Goal: Transaction & Acquisition: Purchase product/service

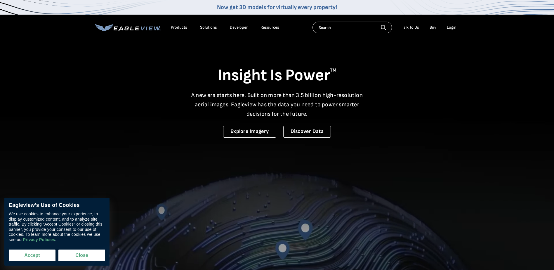
click at [42, 254] on button "Accept" at bounding box center [32, 256] width 47 height 12
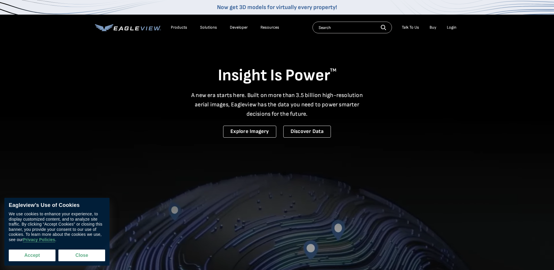
checkbox input "true"
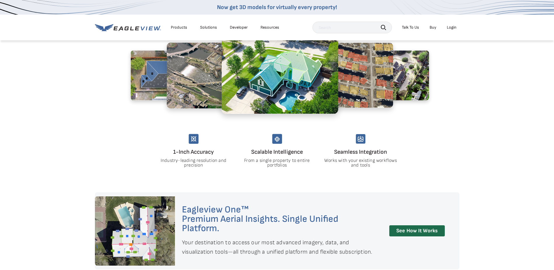
scroll to position [409, 0]
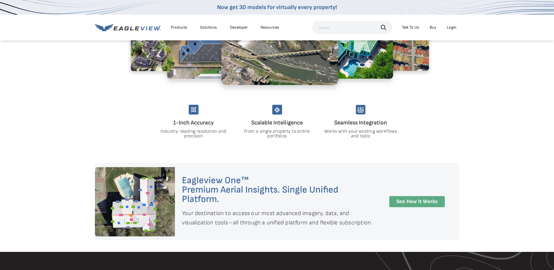
click at [416, 199] on link "See How It Works" at bounding box center [418, 201] width 56 height 11
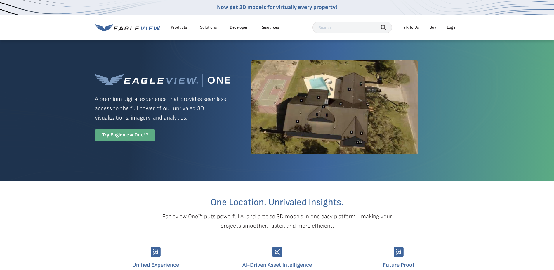
click at [137, 136] on div "Try Eagleview One™" at bounding box center [125, 134] width 60 height 11
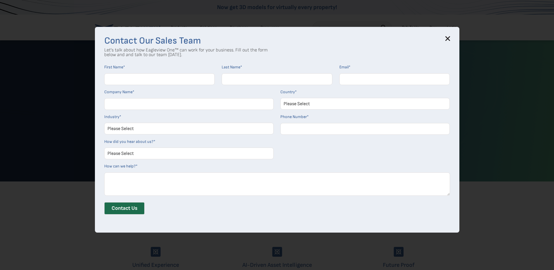
click at [149, 77] on input "First Name *" at bounding box center [159, 79] width 111 height 12
type input "Jesse"
type input "Tapia"
type input "jesse.tapia@bldr.com"
type input "Builders first source"
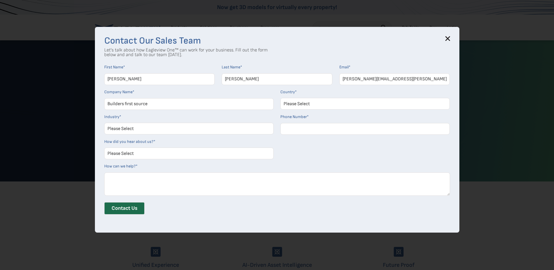
select select "[GEOGRAPHIC_DATA]"
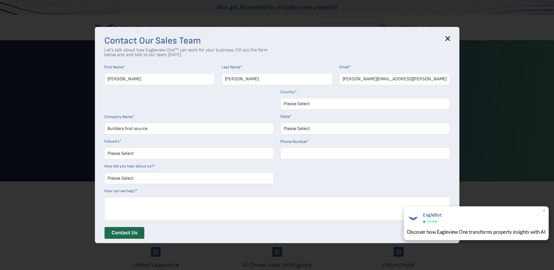
click at [544, 210] on span "×" at bounding box center [544, 211] width 3 height 6
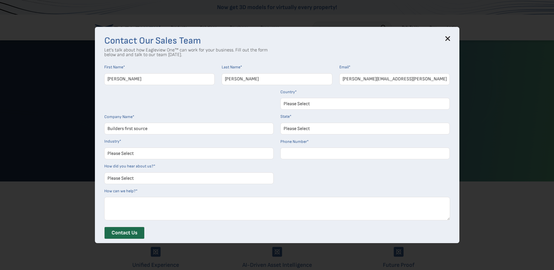
click at [137, 155] on select "Please Select Architects & Engineering Construction Electric/Gas Utilities Gove…" at bounding box center [188, 154] width 169 height 12
select select "Construction"
click at [106, 148] on select "Please Select Architects & Engineering Construction Electric/Gas Utilities Gove…" at bounding box center [188, 154] width 169 height 12
click at [143, 181] on select "Please Select Search Engine Social Media Word of Mouth Podcast Online Advertise…" at bounding box center [188, 178] width 169 height 12
select select "Other"
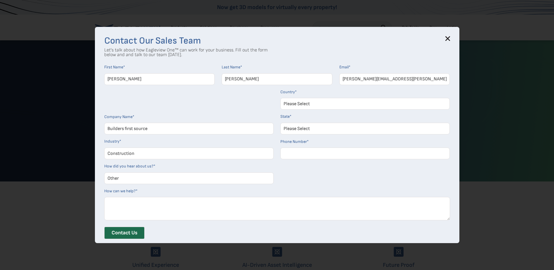
click at [106, 172] on select "Please Select Search Engine Social Media Word of Mouth Podcast Online Advertise…" at bounding box center [188, 178] width 169 height 12
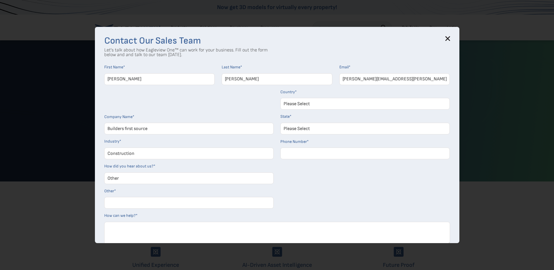
click at [132, 205] on input "Other *" at bounding box center [188, 203] width 169 height 12
type input "previous user"
click at [445, 41] on h3 "Contact Our Sales Team" at bounding box center [277, 40] width 346 height 9
click at [453, 39] on div "Contact Our Sales Team Let's talk about how Eagleview One™ can work for your bu…" at bounding box center [277, 135] width 365 height 216
click at [450, 40] on icon at bounding box center [448, 38] width 5 height 5
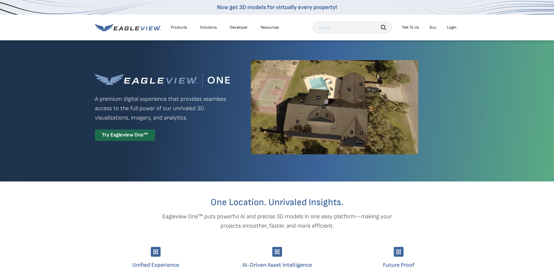
click at [432, 28] on link "Buy" at bounding box center [433, 27] width 7 height 5
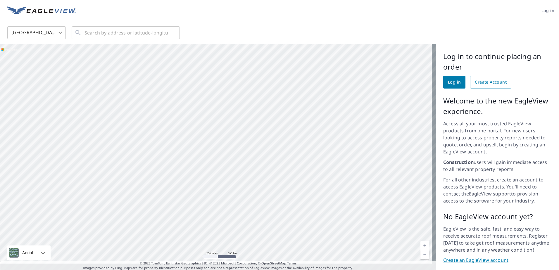
click at [473, 257] on link "Create an EagleView account" at bounding box center [497, 260] width 109 height 7
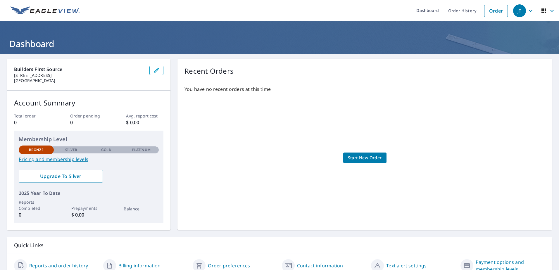
click at [368, 158] on span "Start New Order" at bounding box center [365, 157] width 34 height 7
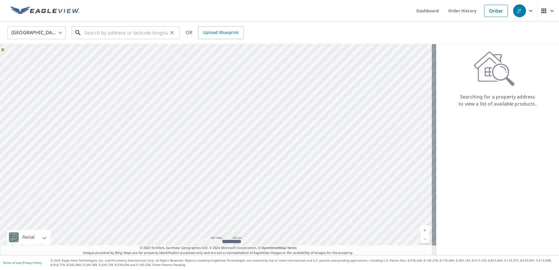
click at [87, 34] on input "text" at bounding box center [125, 33] width 83 height 16
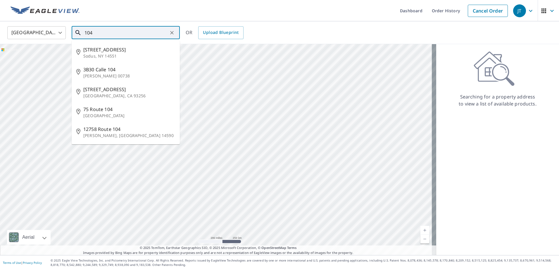
type input "104"
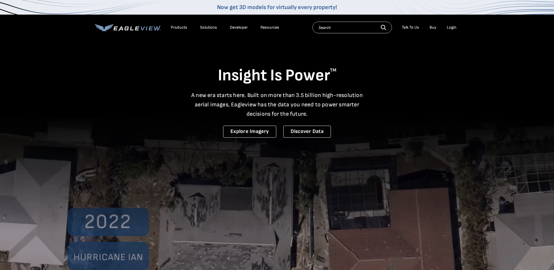
click at [455, 27] on div "Login" at bounding box center [452, 27] width 10 height 5
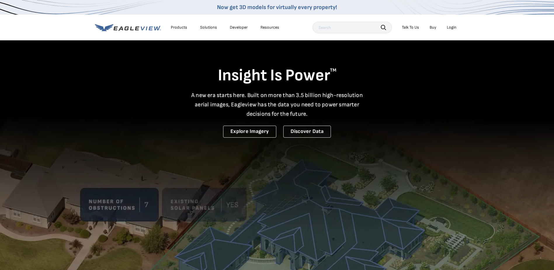
click at [451, 27] on div "Login" at bounding box center [452, 27] width 10 height 5
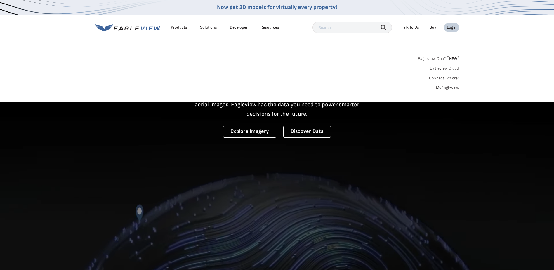
click at [450, 86] on link "MyEagleview" at bounding box center [447, 87] width 23 height 5
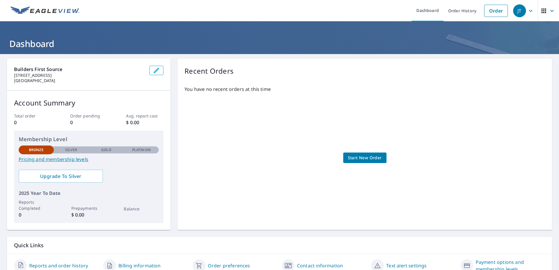
click at [362, 157] on span "Start New Order" at bounding box center [365, 157] width 34 height 7
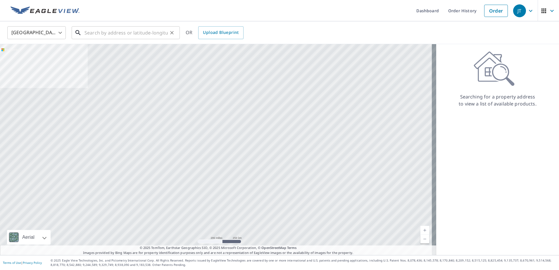
click at [102, 35] on input "text" at bounding box center [125, 33] width 83 height 16
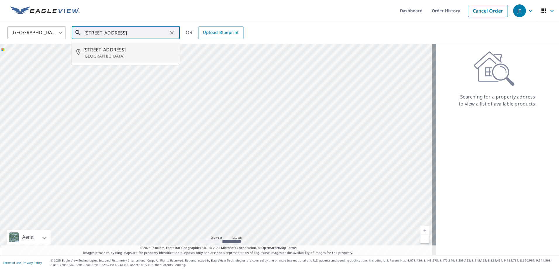
click at [96, 50] on span "[STREET_ADDRESS]" at bounding box center [129, 49] width 92 height 7
type input "[STREET_ADDRESS]"
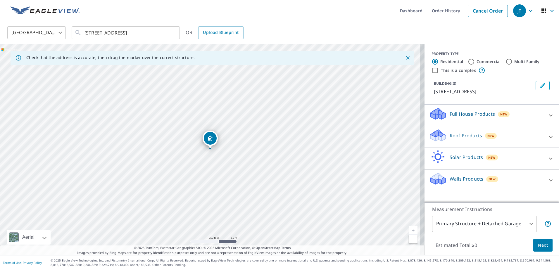
click at [405, 58] on icon "Close" at bounding box center [408, 58] width 6 height 6
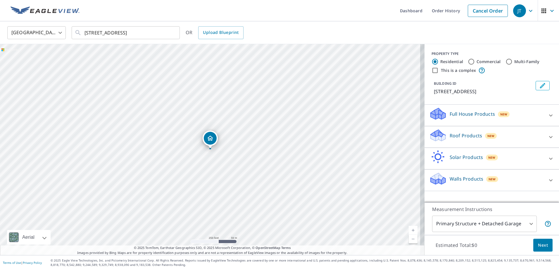
click at [468, 63] on input "Commercial" at bounding box center [471, 61] width 7 height 7
radio input "true"
type input "4"
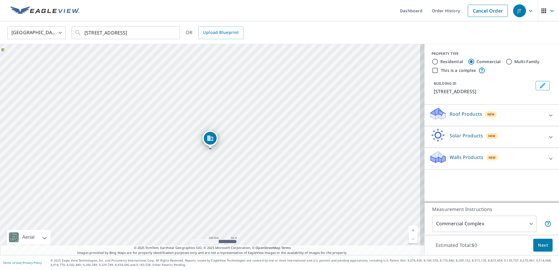
click at [547, 117] on icon at bounding box center [550, 115] width 7 height 7
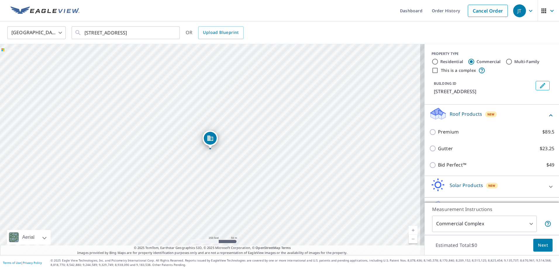
click at [549, 187] on icon at bounding box center [551, 187] width 4 height 2
